Goal: Information Seeking & Learning: Find specific fact

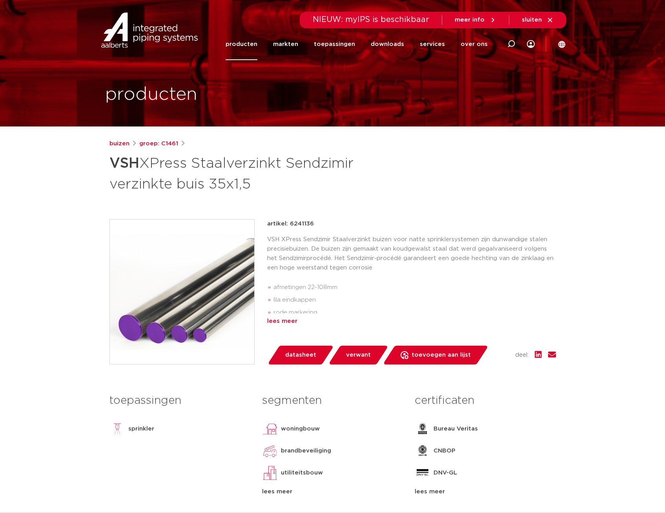
click at [288, 314] on div "artikel: 6241136 VSH XPress Sendzimir Staalverzinkt buizen voor natte sprinkler…" at bounding box center [411, 272] width 289 height 107
click at [287, 321] on div "lees meer" at bounding box center [411, 320] width 289 height 9
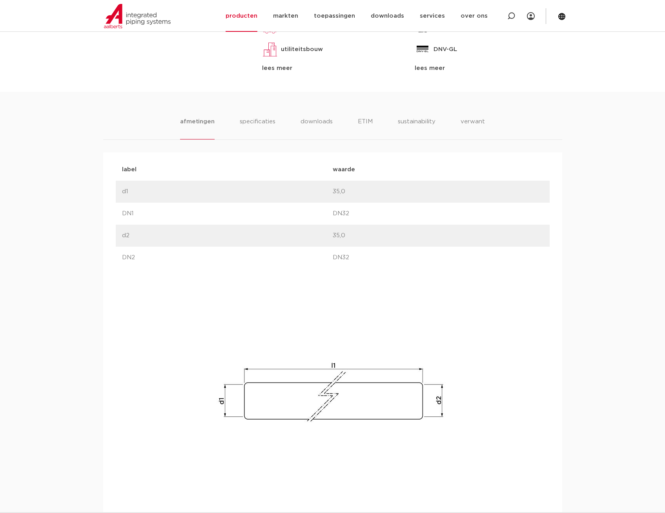
scroll to position [372, 0]
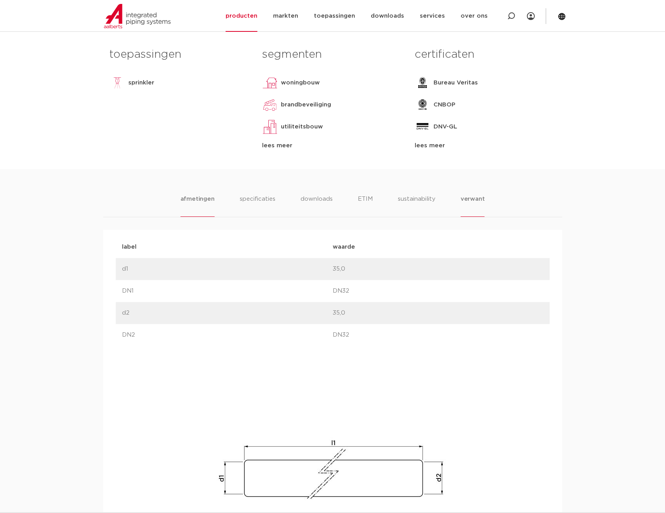
click at [474, 194] on li "verwant" at bounding box center [473, 205] width 24 height 22
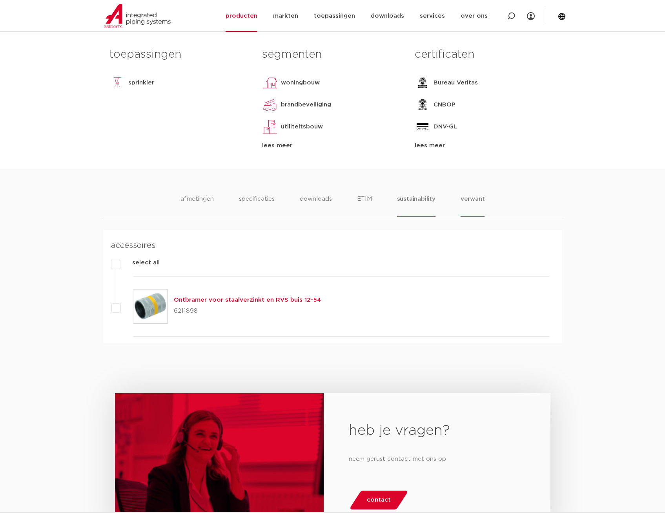
click at [427, 204] on li "sustainability" at bounding box center [416, 205] width 38 height 22
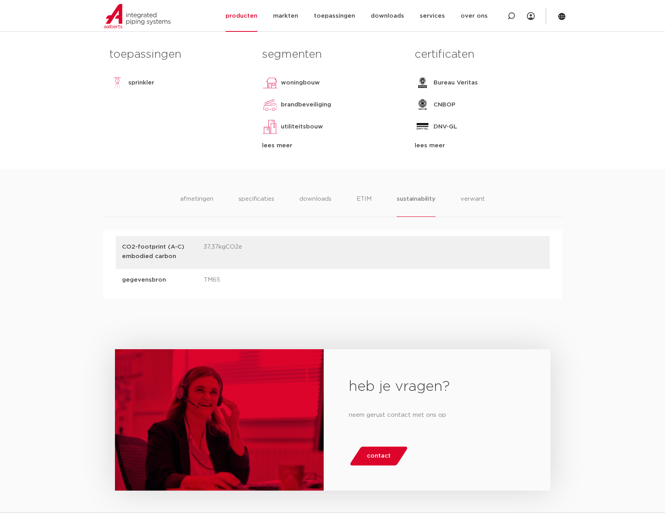
click at [373, 198] on ul "afmetingen specificaties downloads ETIM sustainability verwant" at bounding box center [332, 205] width 305 height 22
click at [367, 199] on li "ETIM" at bounding box center [364, 205] width 14 height 22
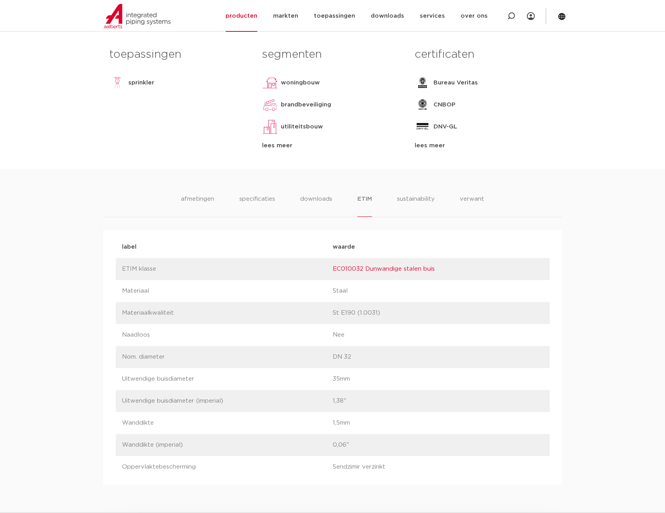
click at [288, 196] on ul "afmetingen specificaties downloads ETIM sustainability verwant" at bounding box center [332, 205] width 303 height 22
click at [331, 198] on li "downloads" at bounding box center [316, 205] width 33 height 22
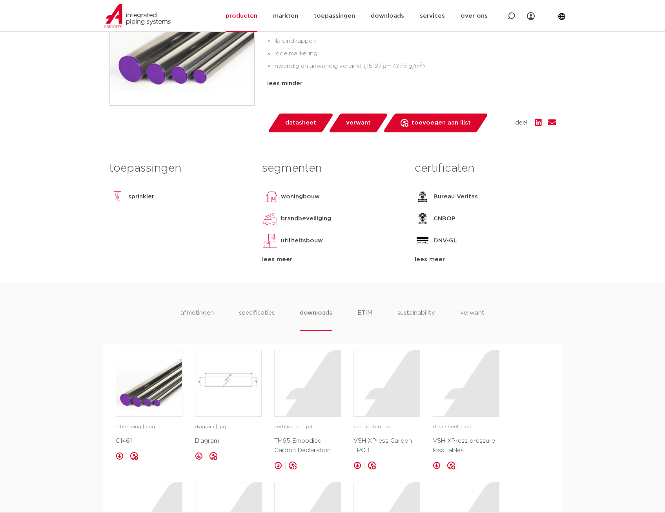
scroll to position [255, 0]
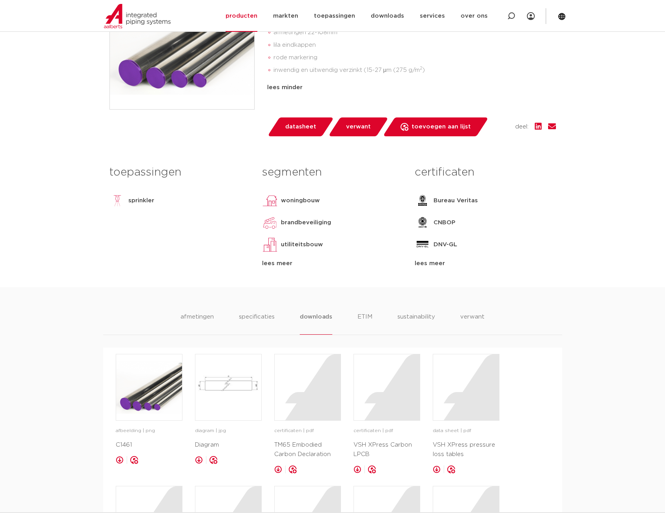
click at [248, 311] on div "afmetingen specificaties downloads ETIM sustainability verwant afmetingen speci…" at bounding box center [332, 458] width 665 height 343
click at [248, 316] on li "specificaties" at bounding box center [257, 323] width 38 height 22
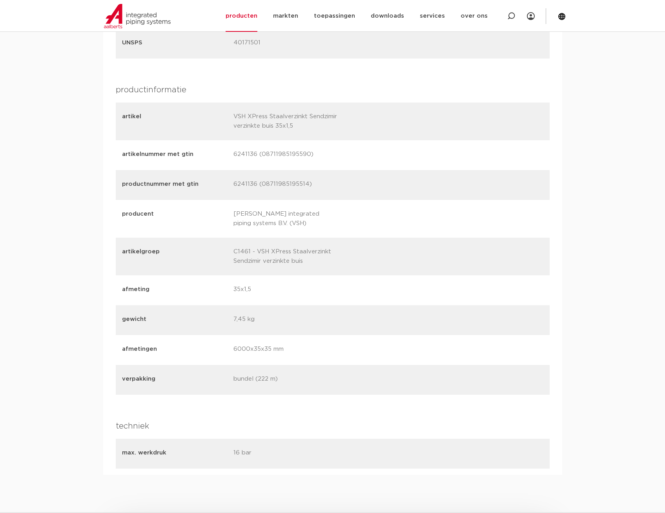
scroll to position [961, 0]
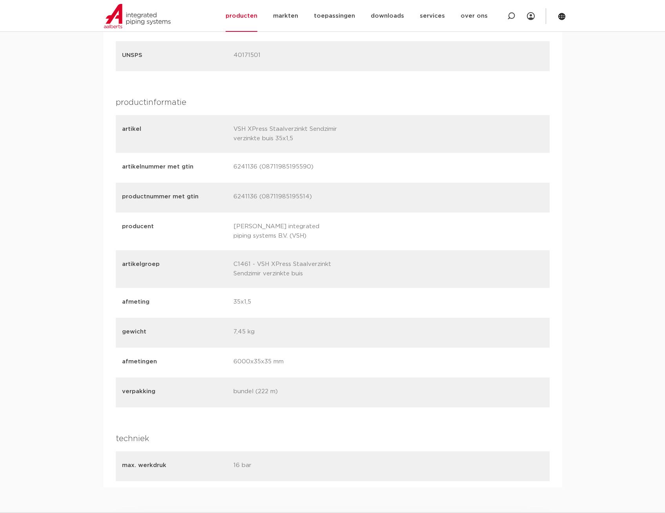
click at [243, 166] on p "6241136 (08711985195590)" at bounding box center [287, 167] width 106 height 11
copy p "6241136"
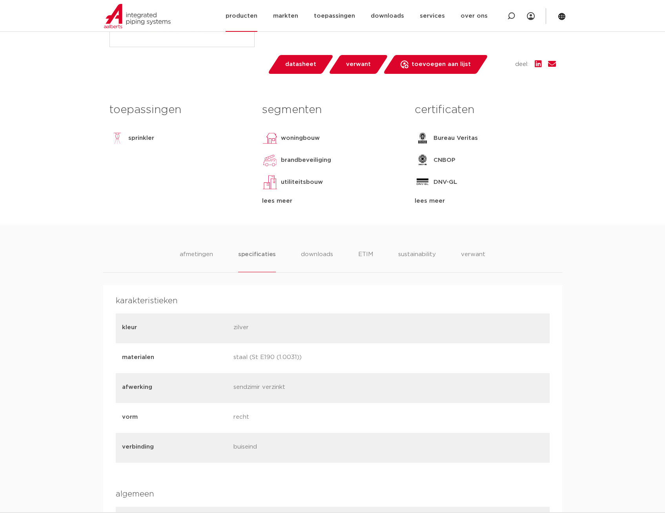
scroll to position [176, 0]
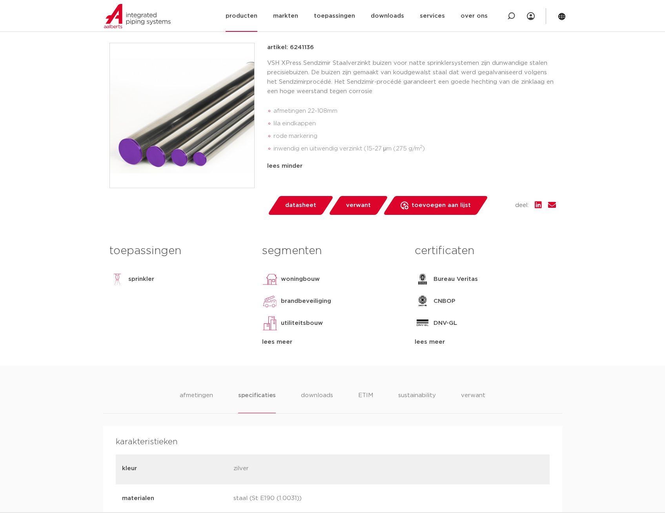
click at [252, 13] on link "producten" at bounding box center [242, 16] width 32 height 32
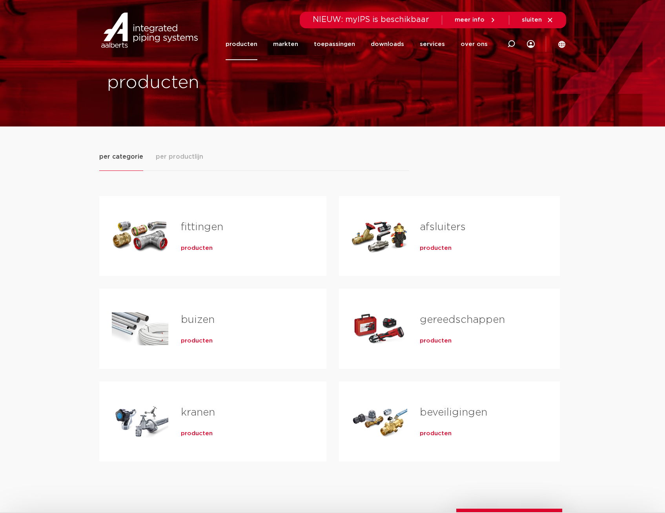
click at [259, 310] on div "buizen producten" at bounding box center [241, 328] width 146 height 55
click at [133, 332] on div "Tabs. Open items met enter of spatie, sluit af met escape en navigeer met de pi…" at bounding box center [140, 328] width 57 height 55
click at [208, 340] on span "producten" at bounding box center [197, 341] width 32 height 8
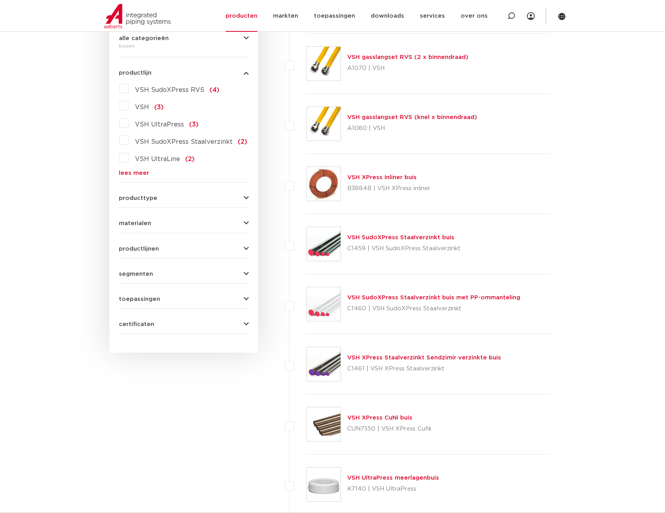
click at [129, 174] on link "lees meer" at bounding box center [184, 173] width 130 height 6
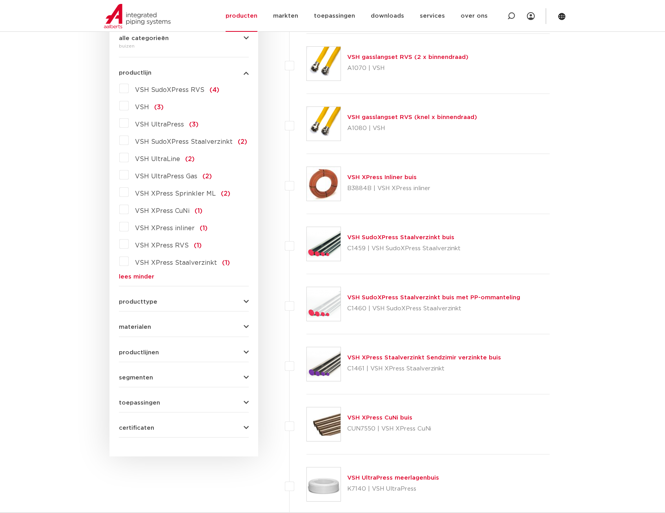
click at [190, 261] on span "VSH XPress Staalverzinkt" at bounding box center [176, 262] width 82 height 6
click at [0, 0] on input "VSH XPress Staalverzinkt (1)" at bounding box center [0, 0] width 0 height 0
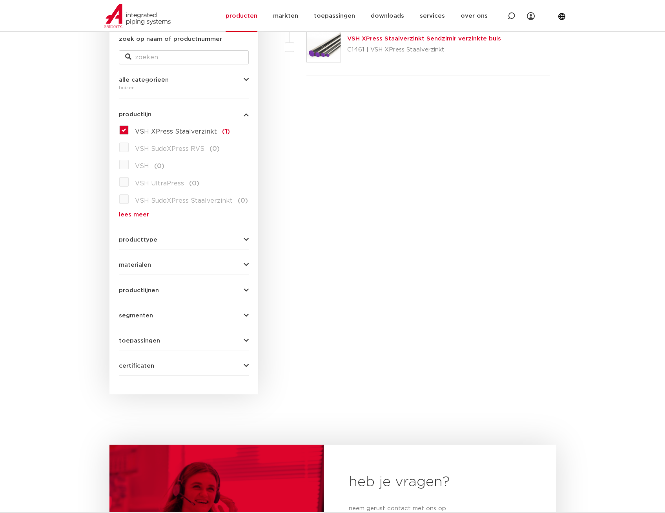
scroll to position [118, 0]
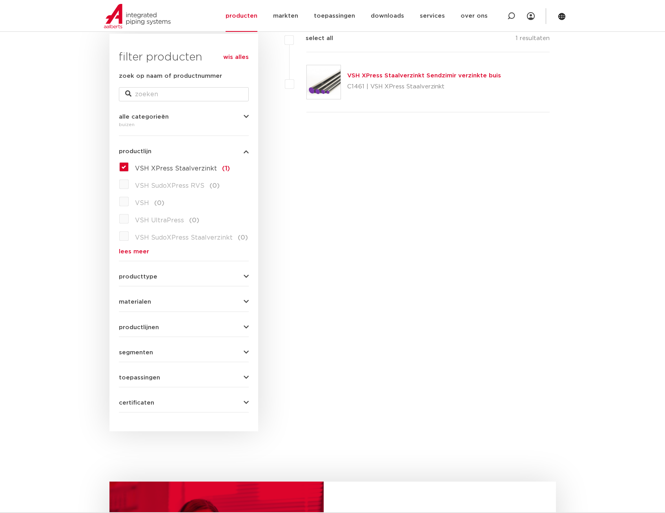
click at [385, 88] on p "C1461 | VSH XPress Staalverzinkt" at bounding box center [424, 86] width 154 height 13
click at [331, 79] on img at bounding box center [324, 82] width 34 height 34
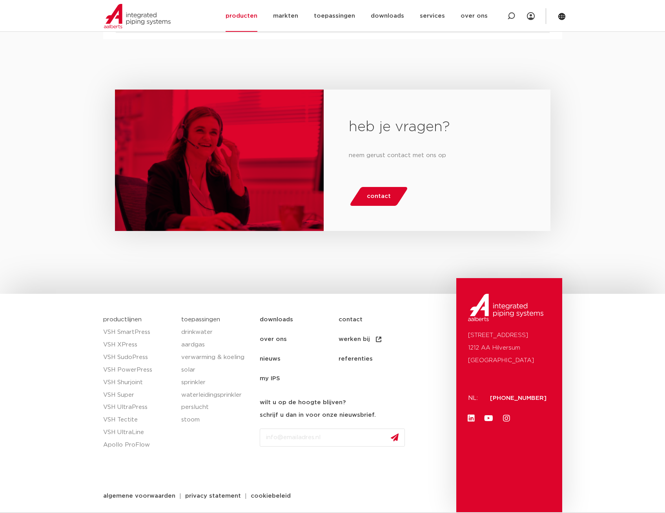
scroll to position [451, 0]
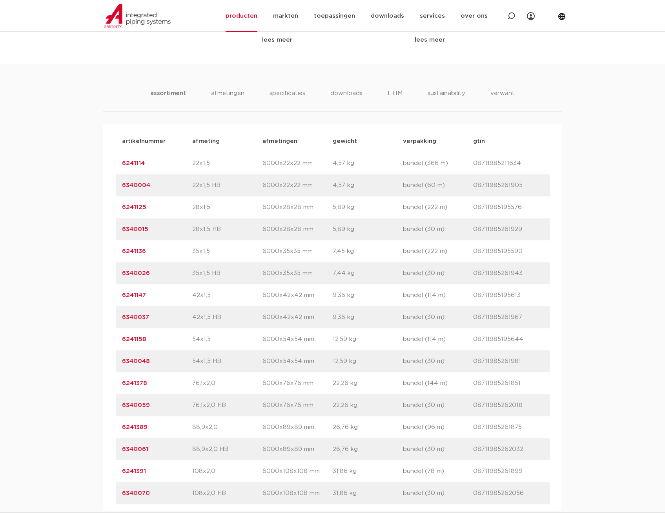
click at [142, 159] on p "6241114" at bounding box center [157, 163] width 70 height 9
copy div "6241114 afmeting"
click at [145, 187] on link "6340004" at bounding box center [136, 185] width 28 height 6
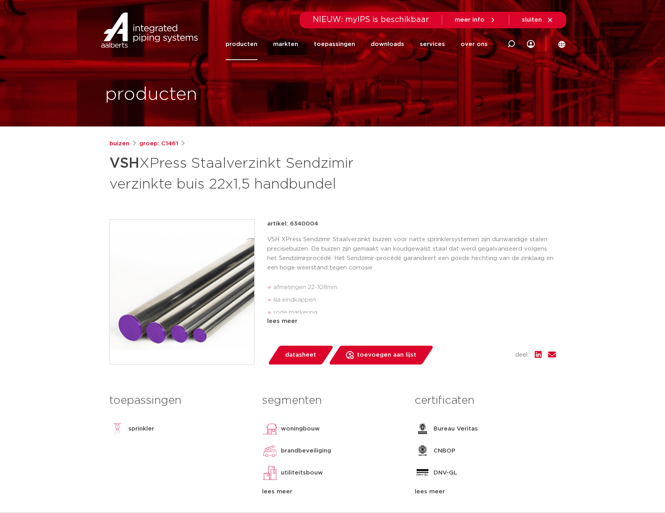
click at [306, 222] on p "artikel: 6340004" at bounding box center [292, 223] width 51 height 9
copy p "6340004"
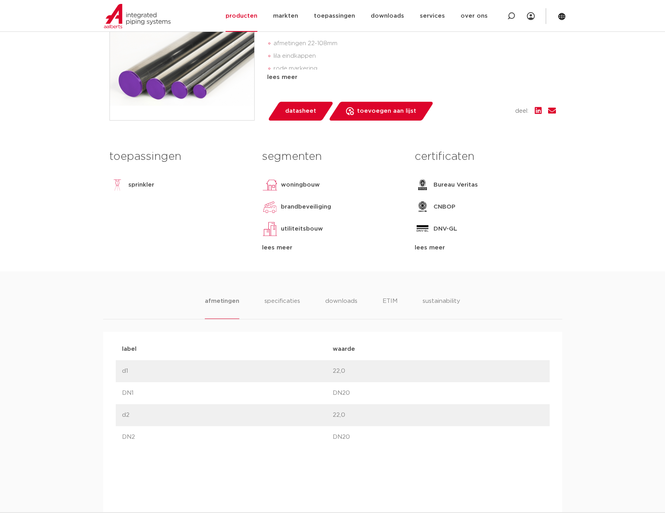
scroll to position [353, 0]
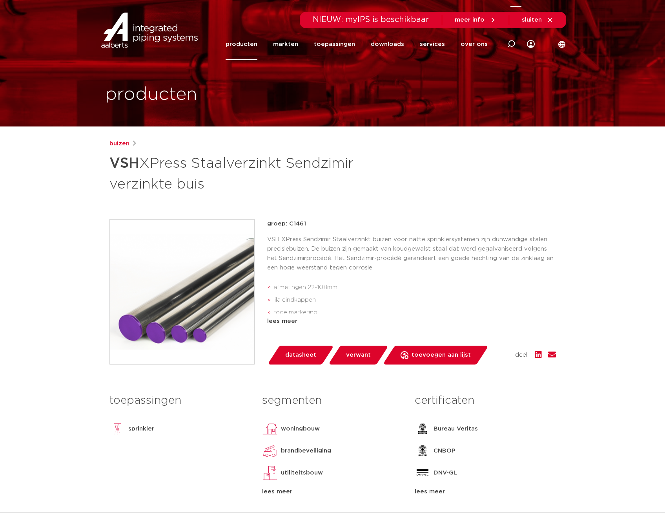
click at [514, 44] on icon at bounding box center [511, 44] width 8 height 8
type input "6201723"
click button "Zoeken" at bounding box center [0, 0] width 0 height 0
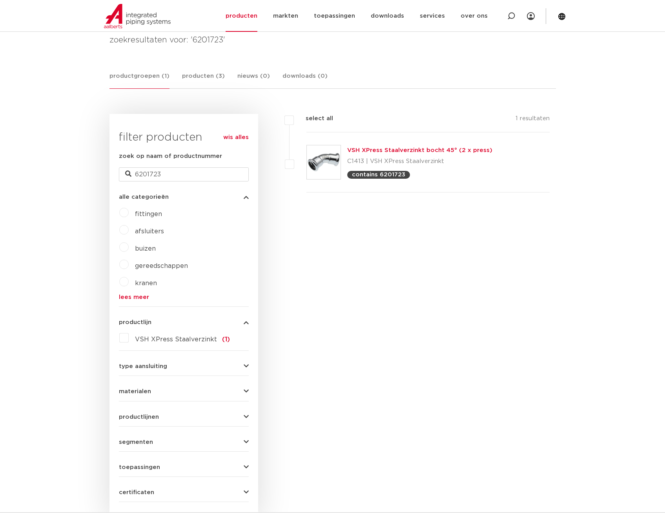
click at [315, 165] on img at bounding box center [324, 162] width 34 height 34
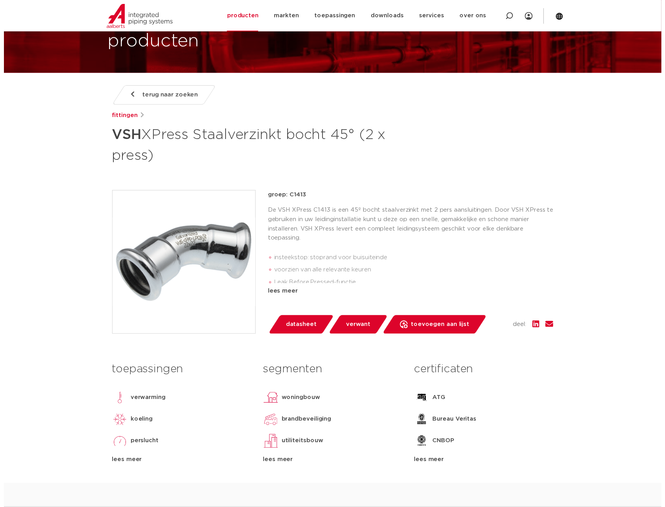
scroll to position [39, 0]
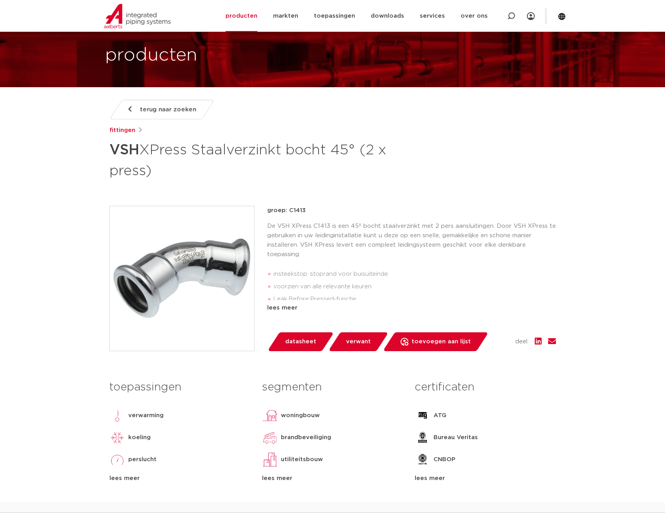
click at [298, 340] on span "datasheet" at bounding box center [300, 341] width 31 height 13
click at [292, 338] on span at bounding box center [292, 341] width 13 height 13
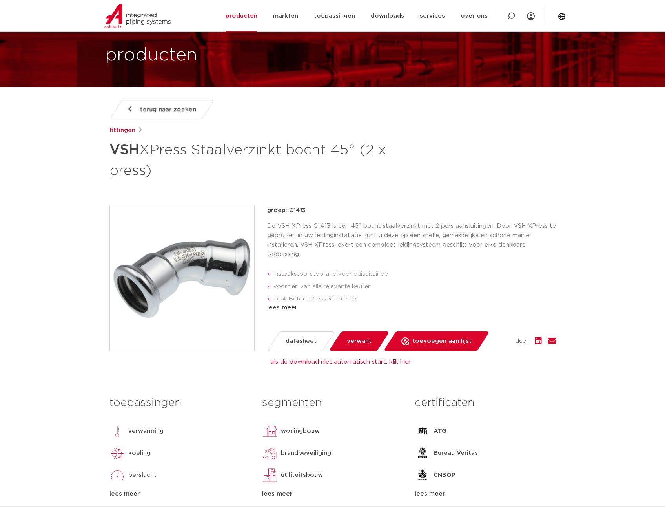
click at [137, 106] on link "terug naar zoeken" at bounding box center [161, 110] width 105 height 20
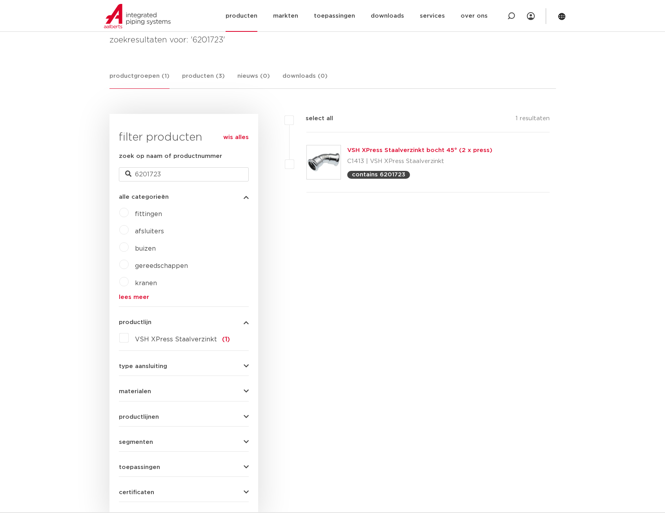
click at [257, 13] on link "producten" at bounding box center [242, 16] width 32 height 32
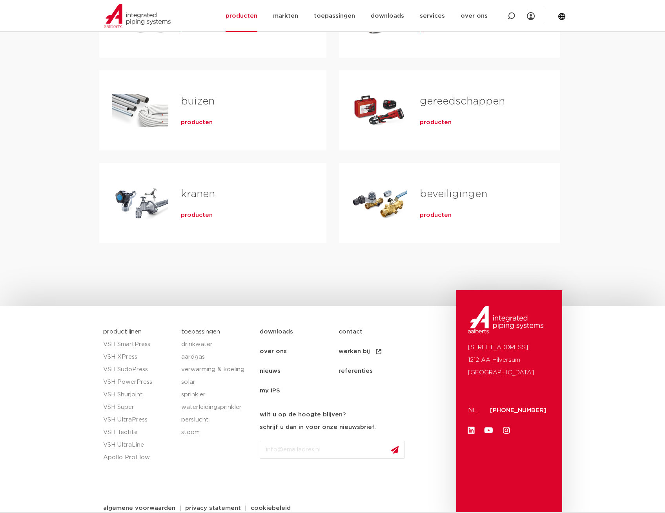
scroll to position [230, 0]
